Goal: Navigation & Orientation: Find specific page/section

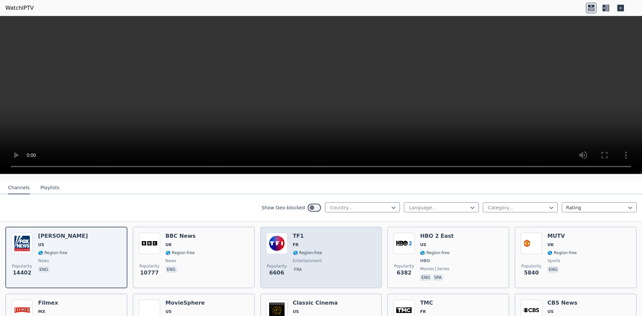
scroll to position [67, 0]
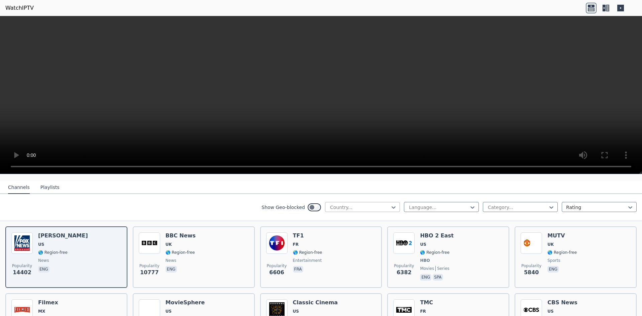
click at [369, 204] on div at bounding box center [359, 207] width 61 height 7
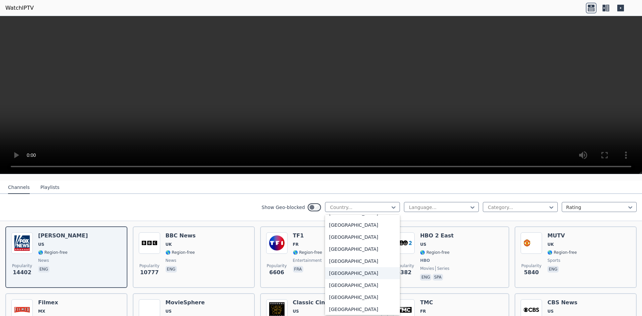
scroll to position [2093, 0]
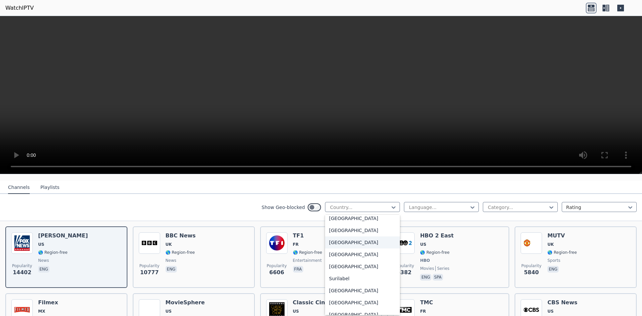
click at [337, 239] on div "[GEOGRAPHIC_DATA]" at bounding box center [362, 242] width 75 height 12
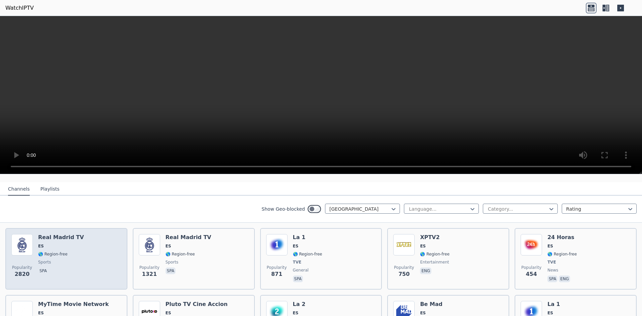
scroll to position [67, 0]
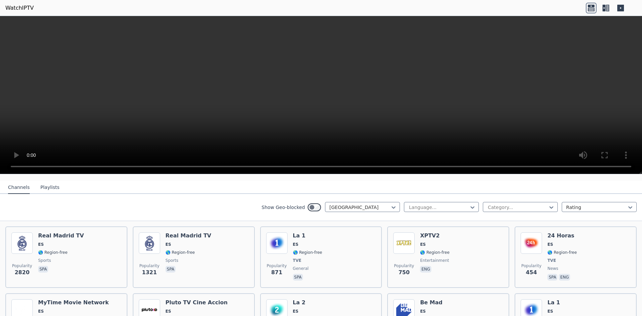
click at [52, 185] on button "Playlists" at bounding box center [49, 187] width 19 height 13
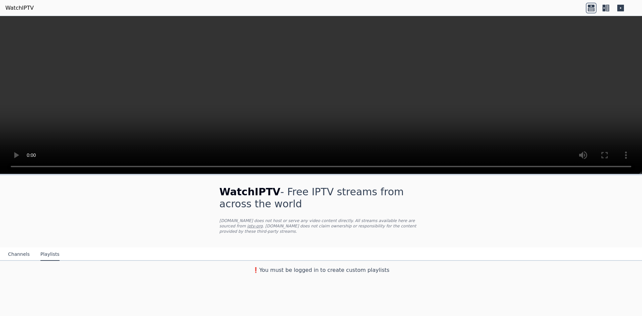
drag, startPoint x: 150, startPoint y: 238, endPoint x: 132, endPoint y: 240, distance: 17.8
click at [23, 248] on button "Channels" at bounding box center [19, 254] width 22 height 13
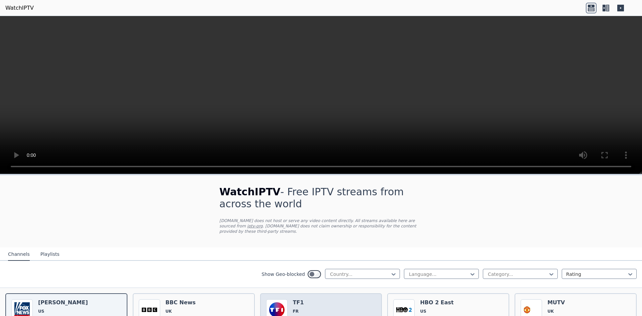
scroll to position [67, 0]
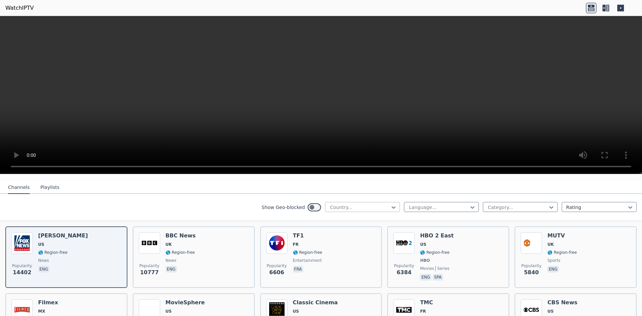
click at [367, 204] on div at bounding box center [359, 207] width 61 height 7
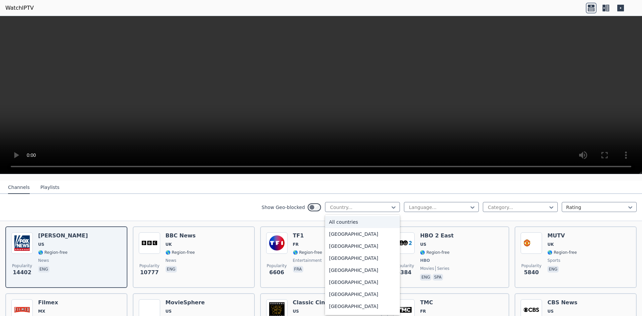
click at [368, 216] on div "All countries" at bounding box center [362, 222] width 75 height 12
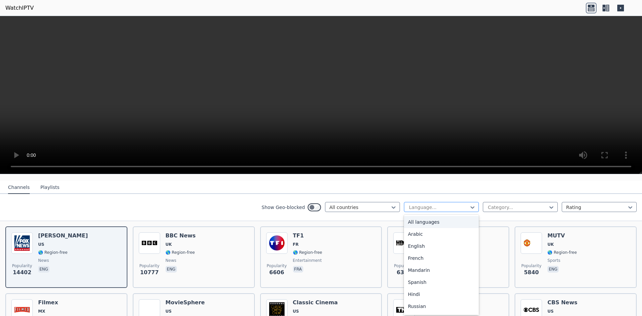
click at [429, 204] on div at bounding box center [438, 207] width 61 height 7
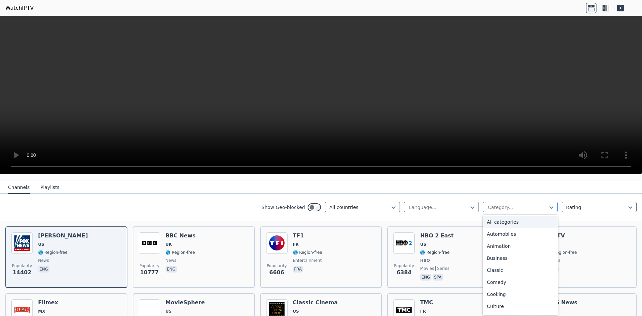
click at [503, 204] on div at bounding box center [517, 207] width 61 height 7
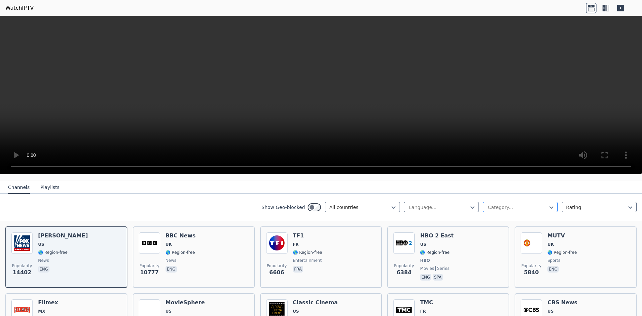
click at [503, 204] on div at bounding box center [517, 207] width 61 height 7
click at [454, 204] on div at bounding box center [438, 207] width 61 height 7
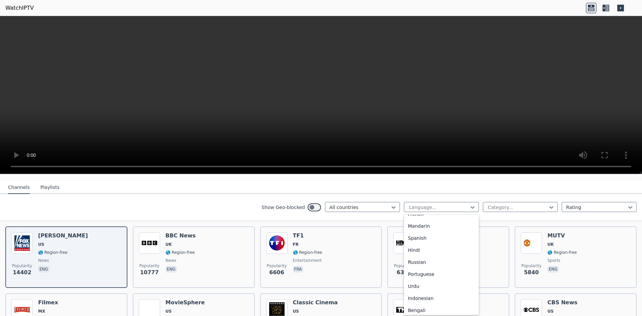
scroll to position [17, 0]
click at [424, 260] on div "Spanish" at bounding box center [441, 266] width 75 height 12
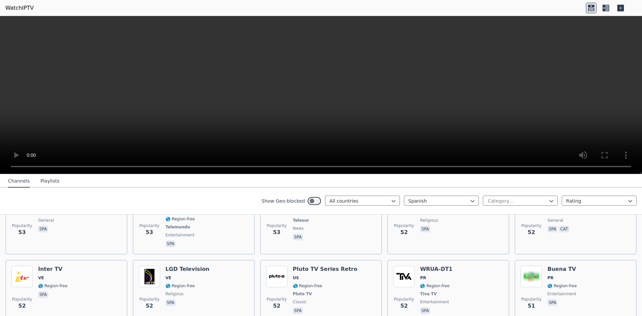
scroll to position [3316, 0]
